Goal: Task Accomplishment & Management: Use online tool/utility

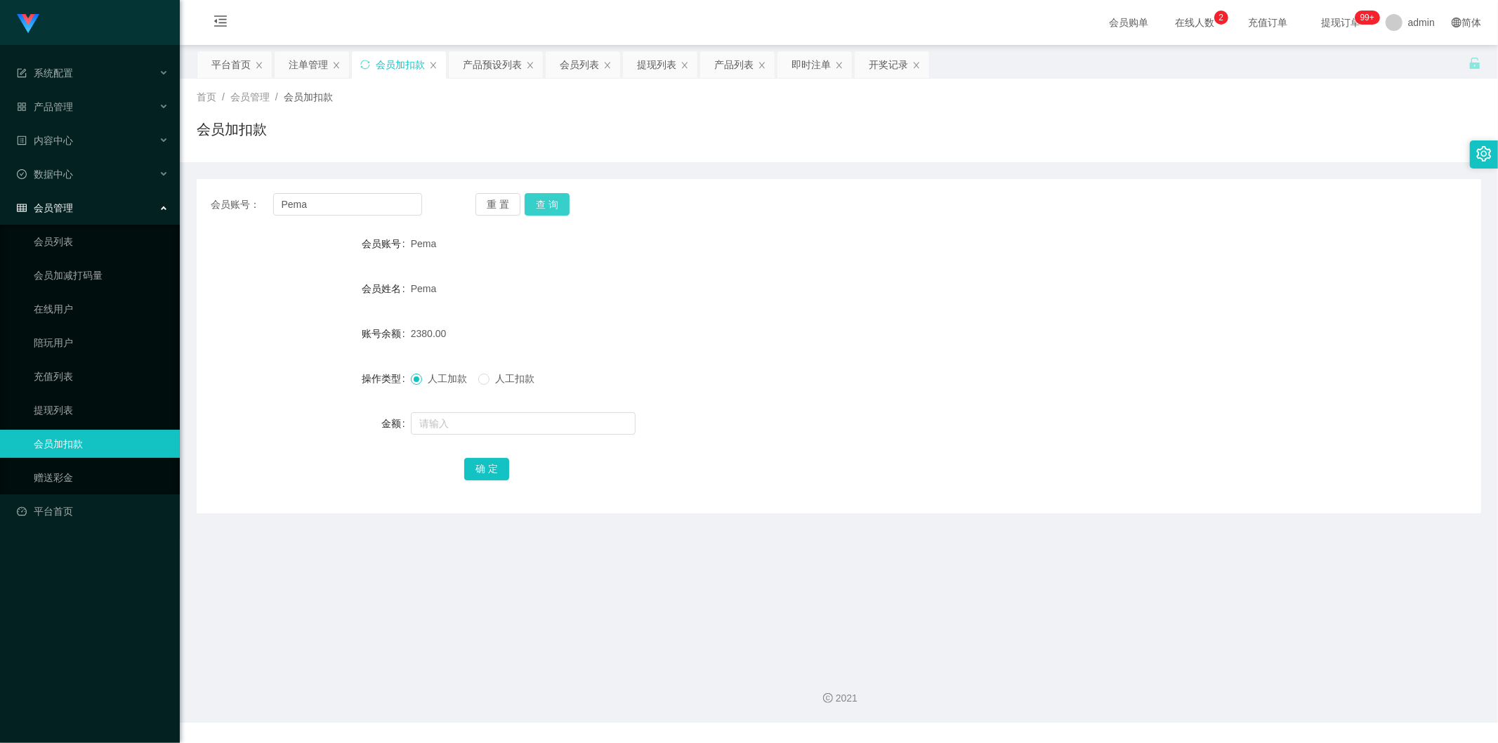
click at [535, 197] on button "查 询" at bounding box center [547, 204] width 45 height 22
click at [471, 280] on input "text" at bounding box center [523, 423] width 225 height 22
type input "1000"
click at [476, 280] on button "确 定" at bounding box center [486, 469] width 45 height 22
click at [59, 215] on div "会员管理" at bounding box center [90, 208] width 180 height 28
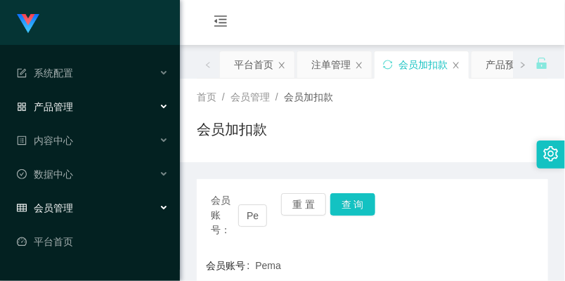
click at [63, 104] on span "产品管理" at bounding box center [45, 106] width 56 height 11
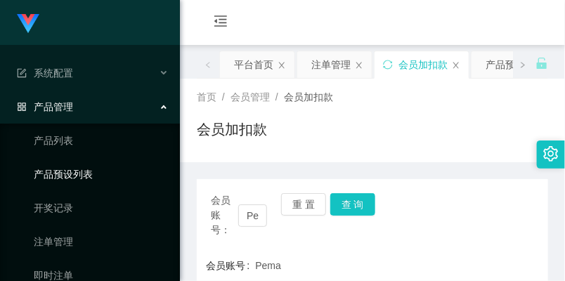
click at [84, 171] on link "产品预设列表" at bounding box center [101, 174] width 135 height 28
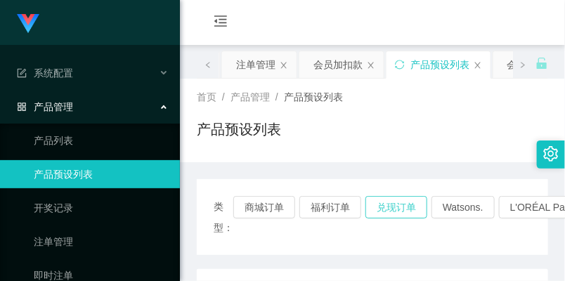
click at [370, 201] on button "兑现订单" at bounding box center [396, 207] width 62 height 22
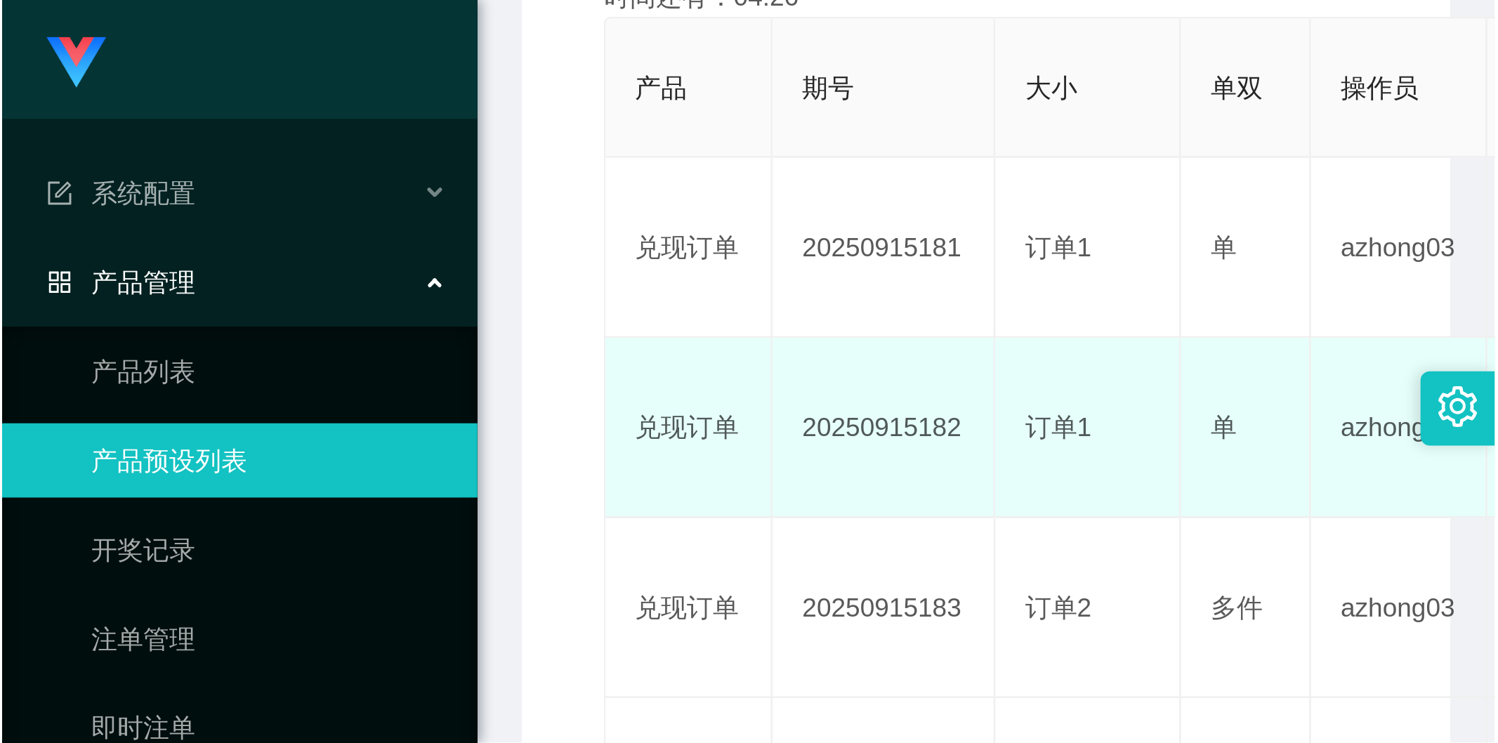
scroll to position [390, 0]
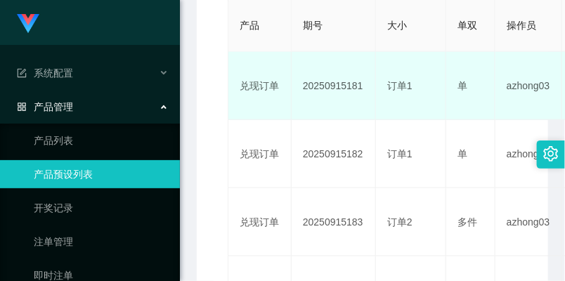
drag, startPoint x: 300, startPoint y: 86, endPoint x: 369, endPoint y: 79, distance: 69.1
click at [369, 79] on td "20250915181" at bounding box center [334, 86] width 84 height 68
copy td "20250915181"
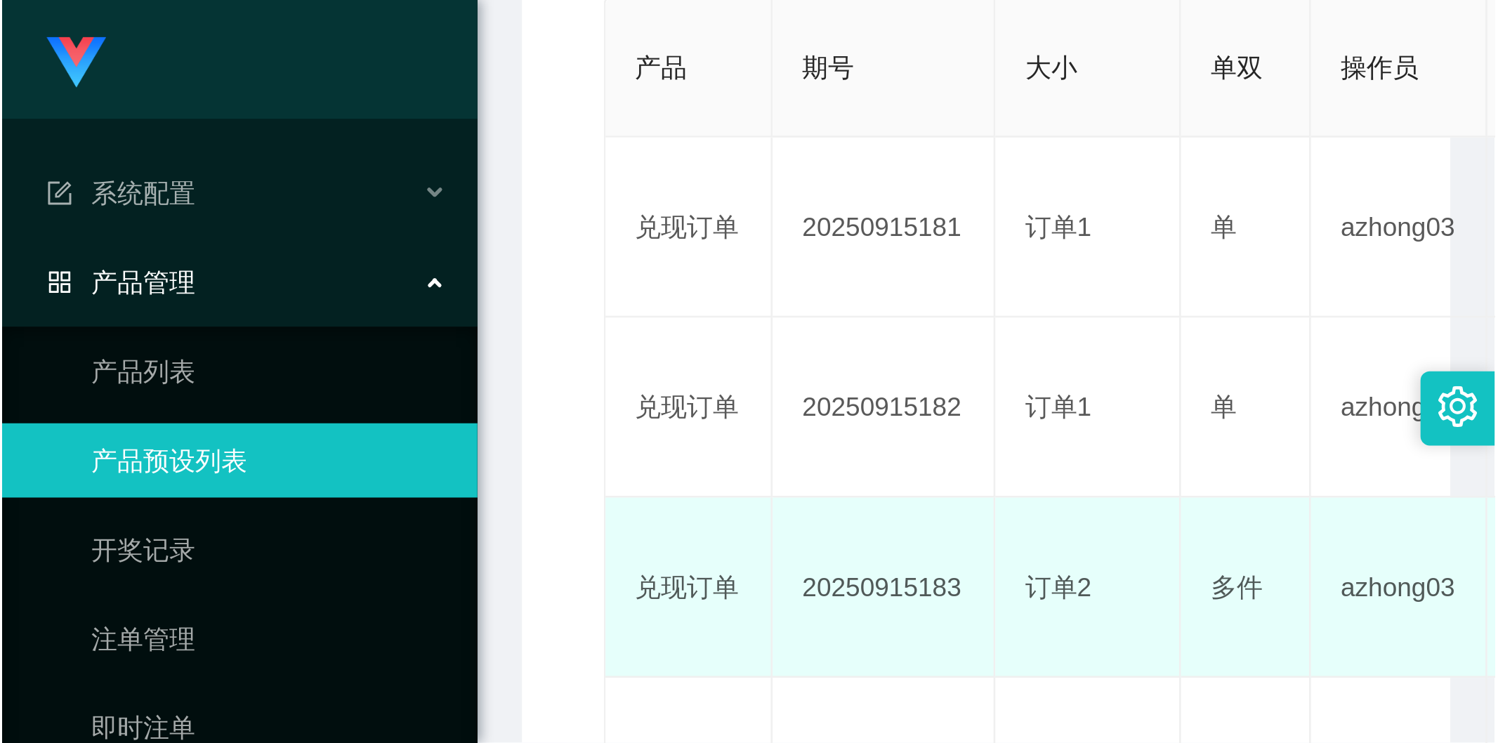
scroll to position [233, 0]
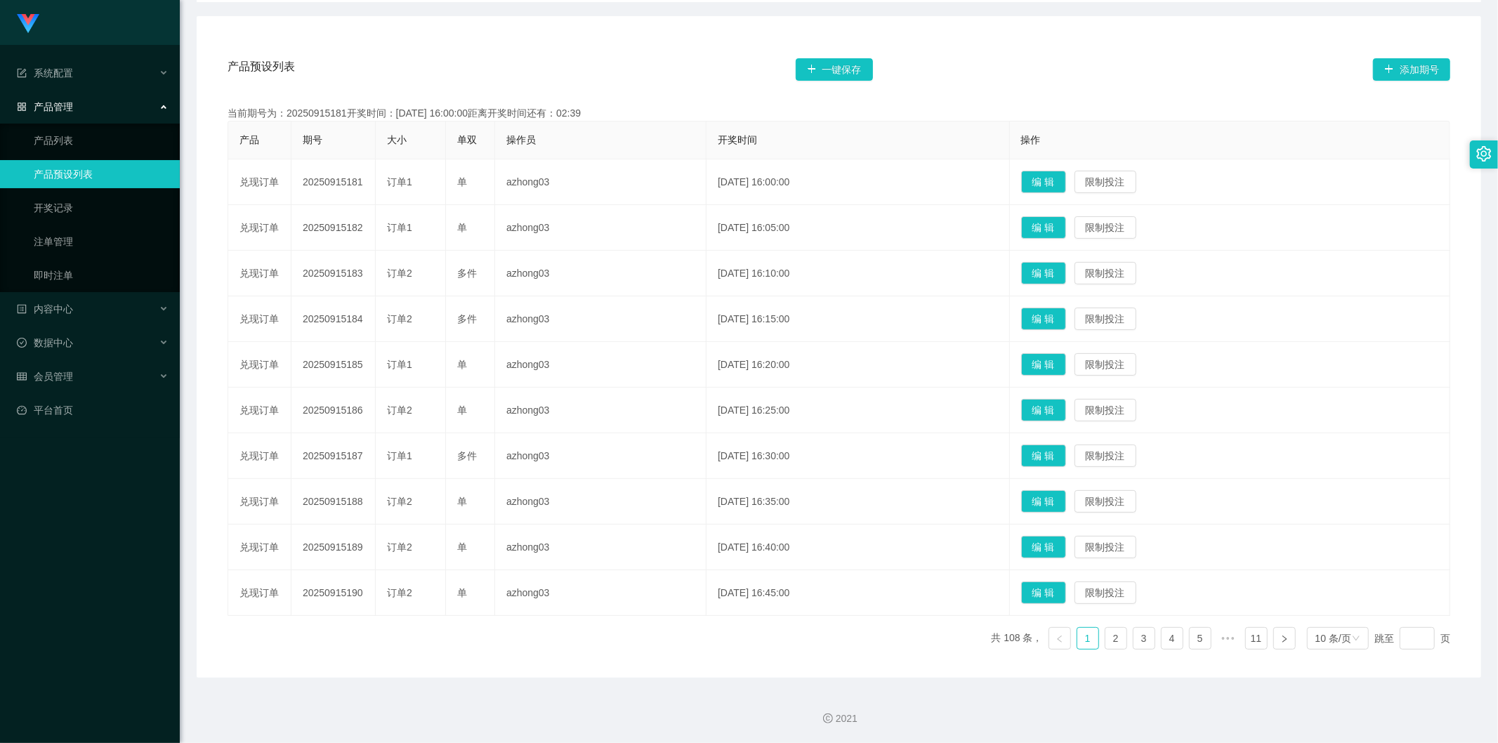
click at [564, 139] on th "开奖时间" at bounding box center [858, 141] width 303 height 38
click at [114, 242] on link "注单管理" at bounding box center [101, 242] width 135 height 28
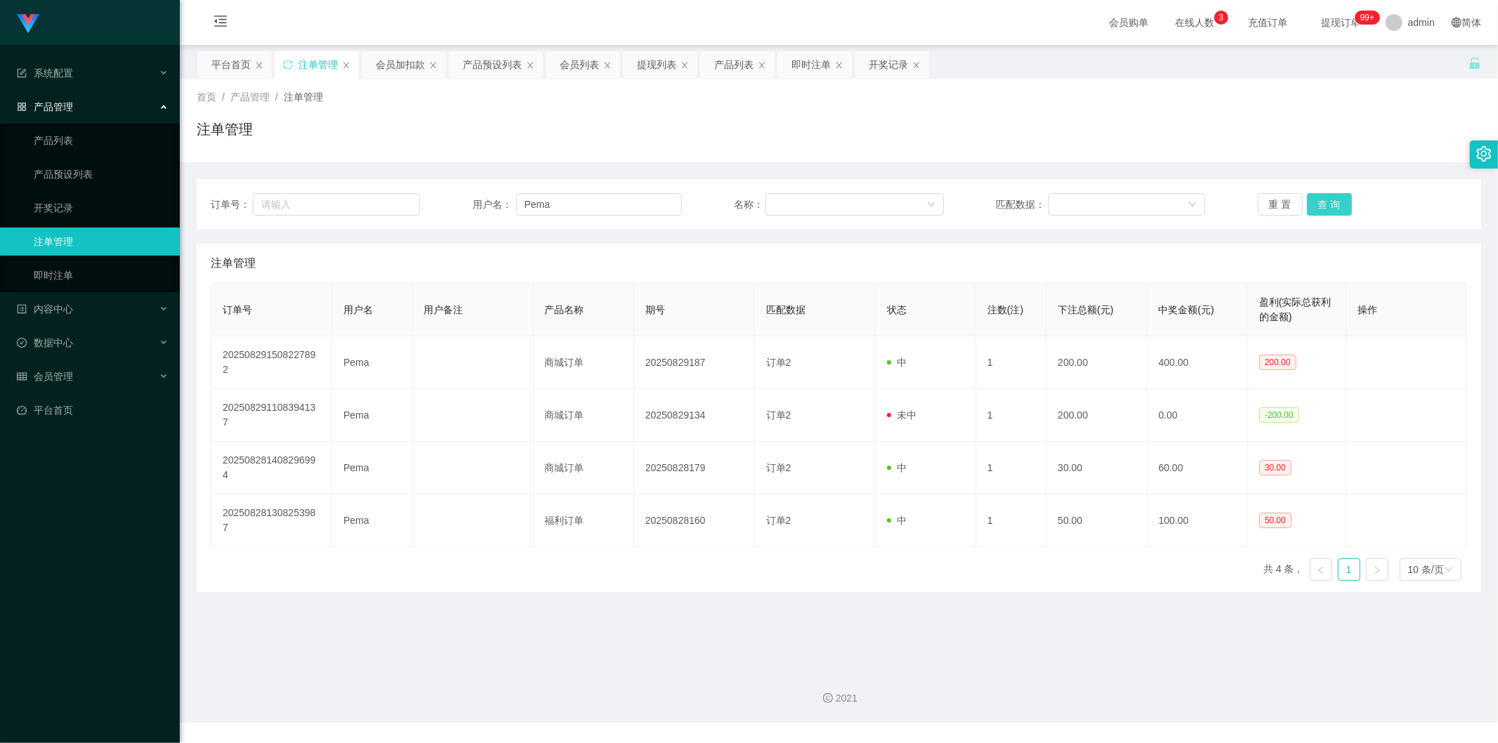
click at [564, 204] on button "查 询" at bounding box center [1329, 204] width 45 height 22
click at [564, 199] on button "重 置" at bounding box center [1280, 204] width 45 height 22
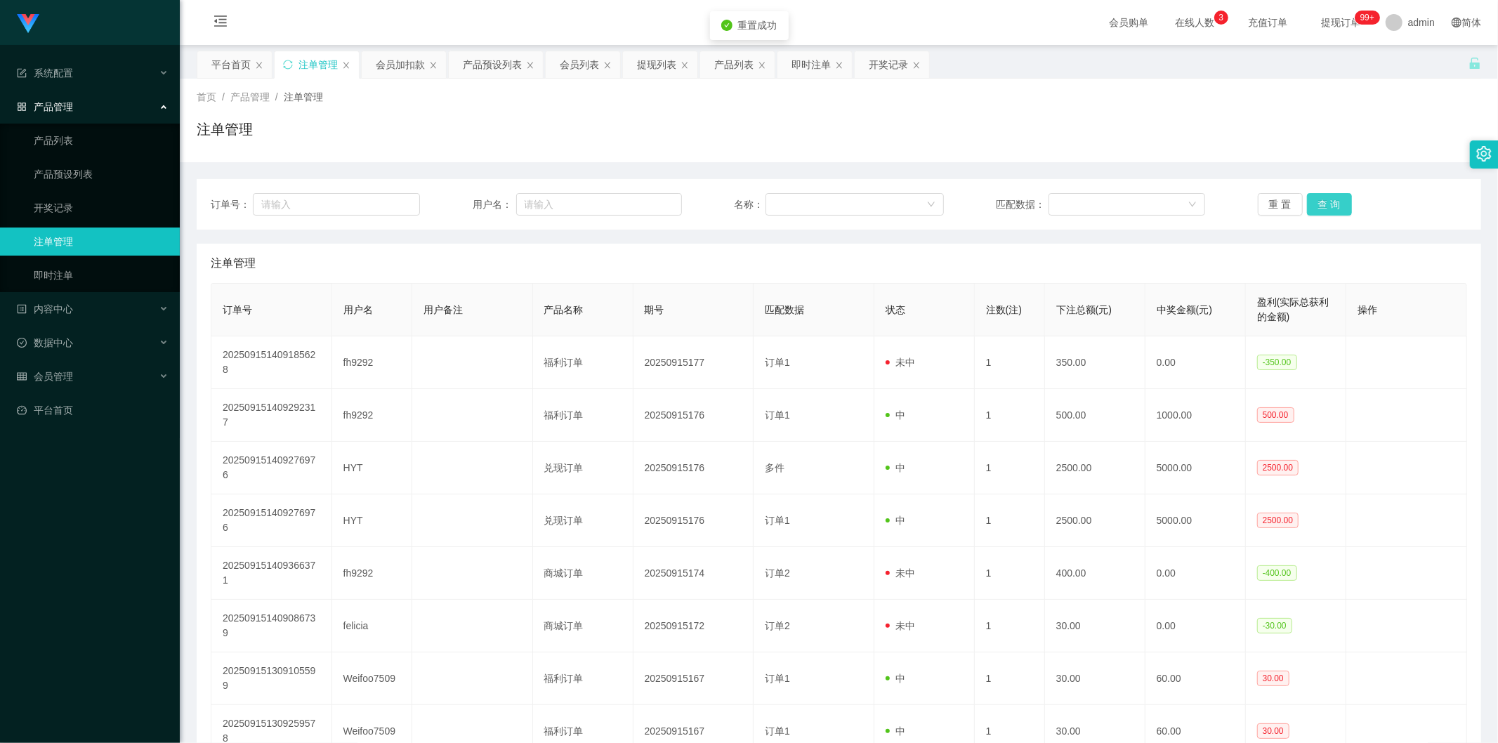
click at [564, 205] on button "查 询" at bounding box center [1329, 204] width 45 height 22
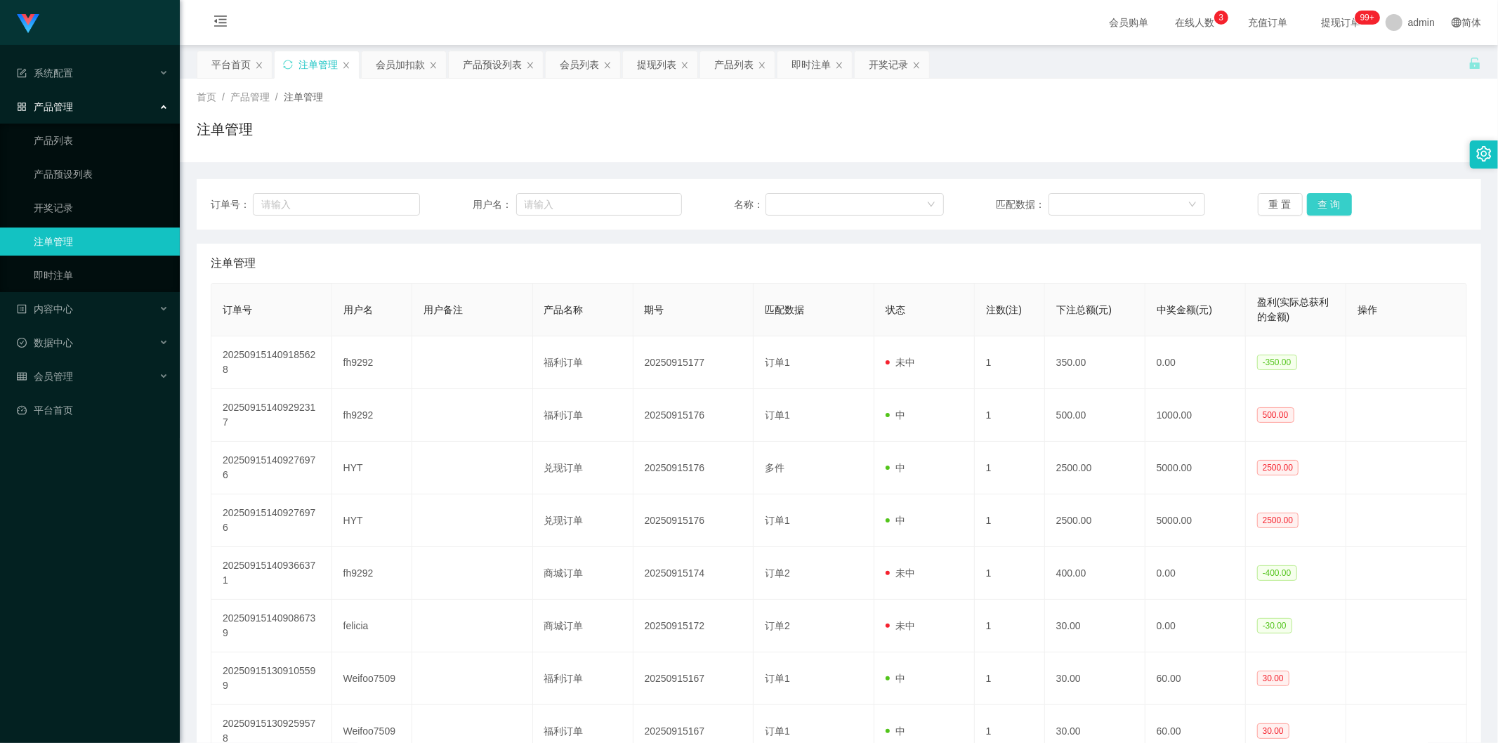
click at [564, 205] on button "查 询" at bounding box center [1329, 204] width 45 height 22
click at [564, 208] on button "查 询" at bounding box center [1329, 204] width 45 height 22
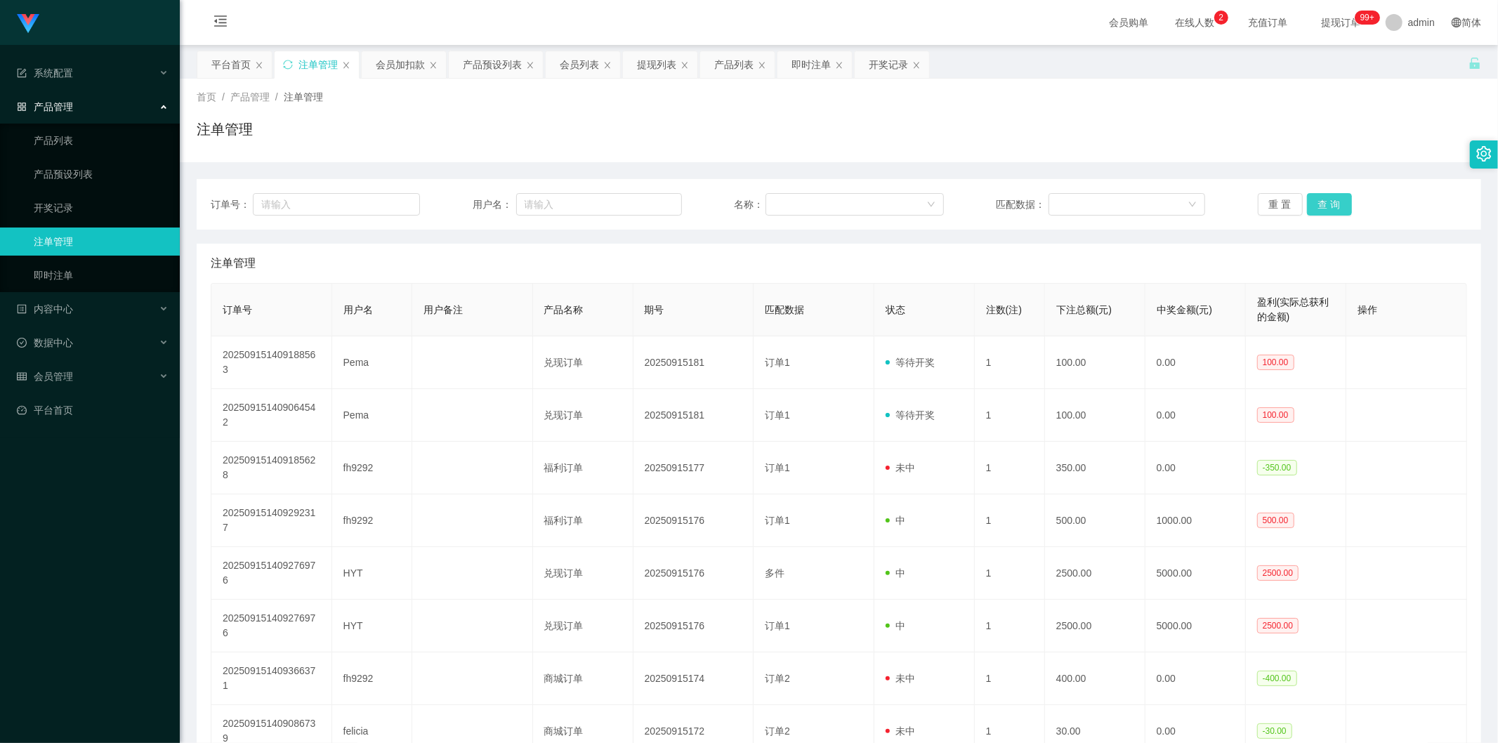
click at [564, 206] on button "查 询" at bounding box center [1329, 204] width 45 height 22
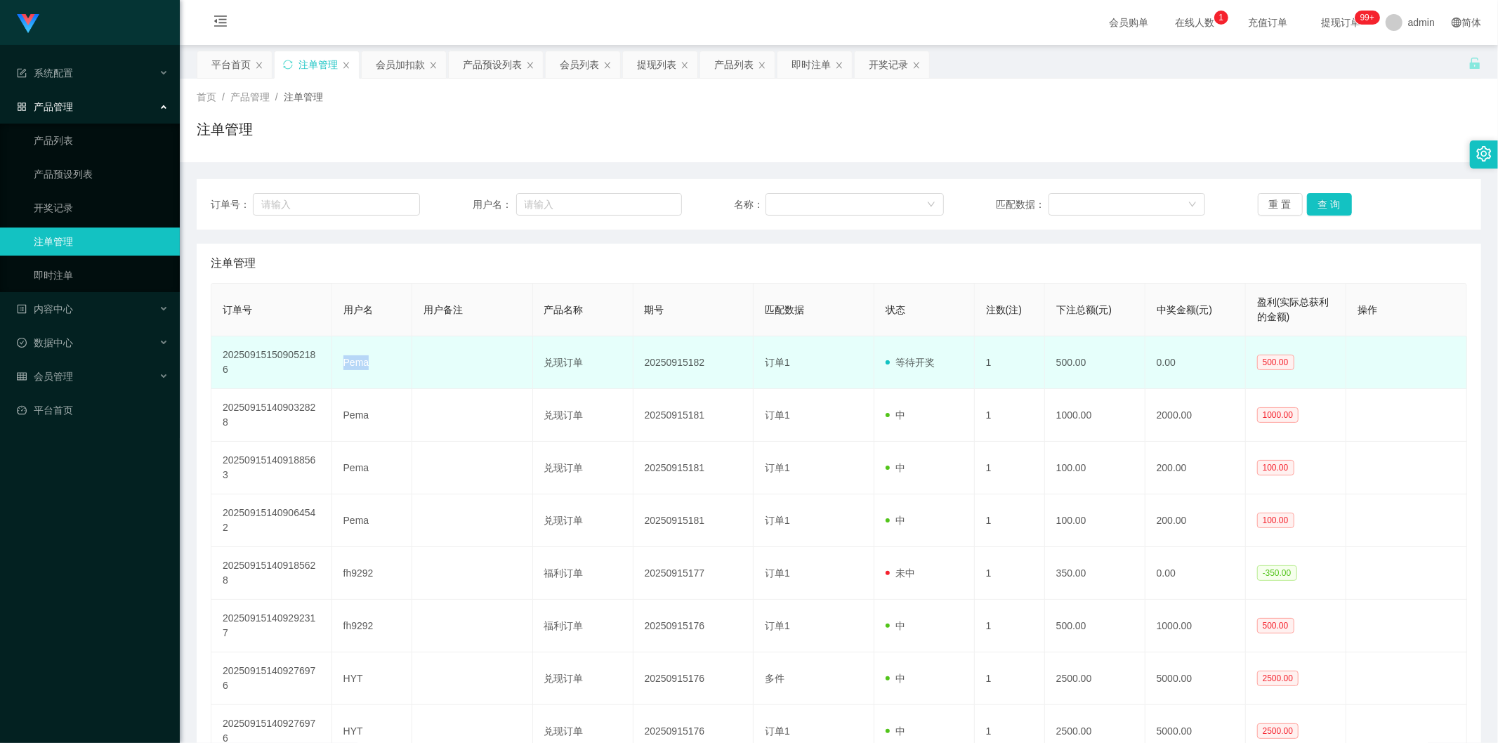
drag, startPoint x: 340, startPoint y: 355, endPoint x: 373, endPoint y: 360, distance: 33.3
click at [373, 280] on td "Pema" at bounding box center [372, 362] width 80 height 53
copy td "Pema"
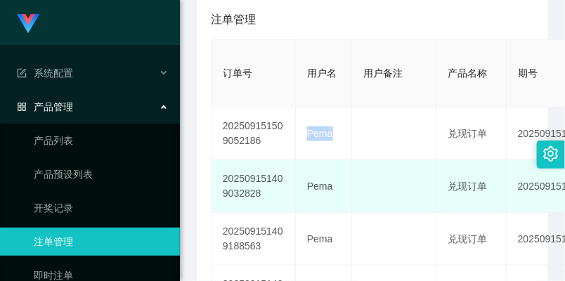
scroll to position [312, 0]
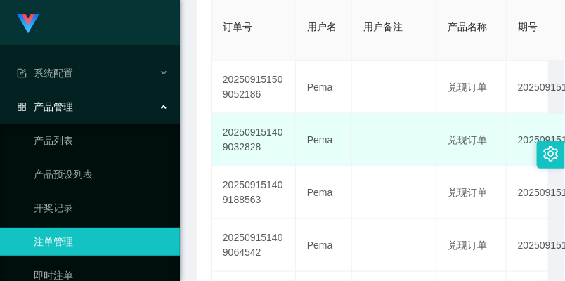
click at [314, 123] on td "Pema" at bounding box center [324, 140] width 56 height 53
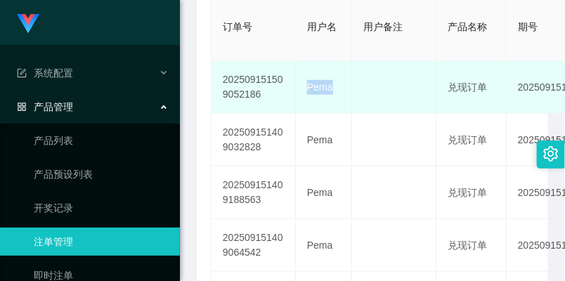
drag, startPoint x: 308, startPoint y: 86, endPoint x: 330, endPoint y: 85, distance: 22.5
click at [330, 85] on td "Pema" at bounding box center [324, 87] width 56 height 53
copy td "Pema"
